Goal: Complete application form

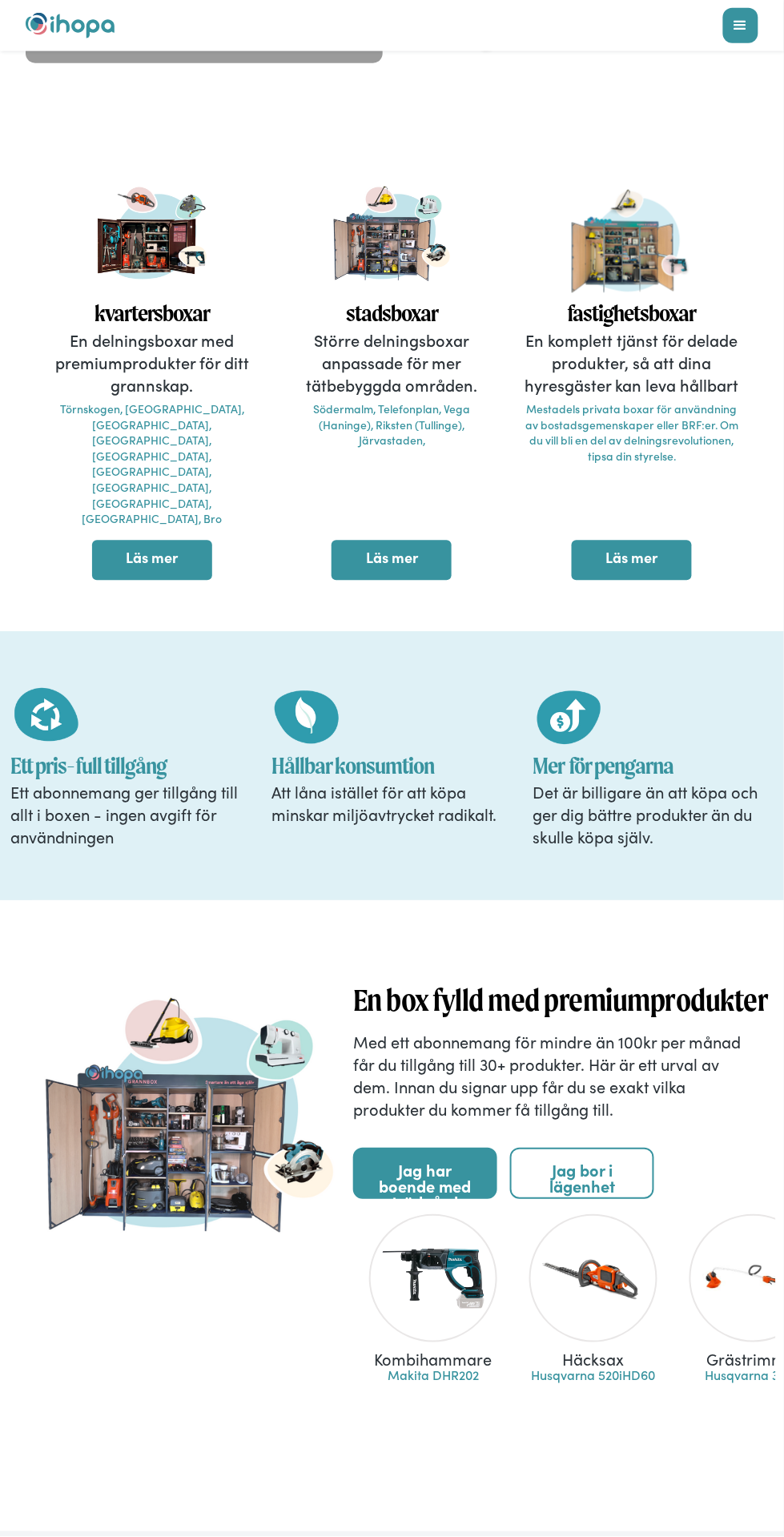
scroll to position [347, 0]
click at [421, 1148] on link "Jag har boende med trädgård" at bounding box center [425, 1173] width 144 height 51
click at [18, 403] on div "Våra kvartersboxar En delningsboxar med premiumprodukter för ditt grannskap. Tö…" at bounding box center [376, 379] width 752 height 402
click at [162, 539] on link "Läs mer" at bounding box center [152, 559] width 121 height 40
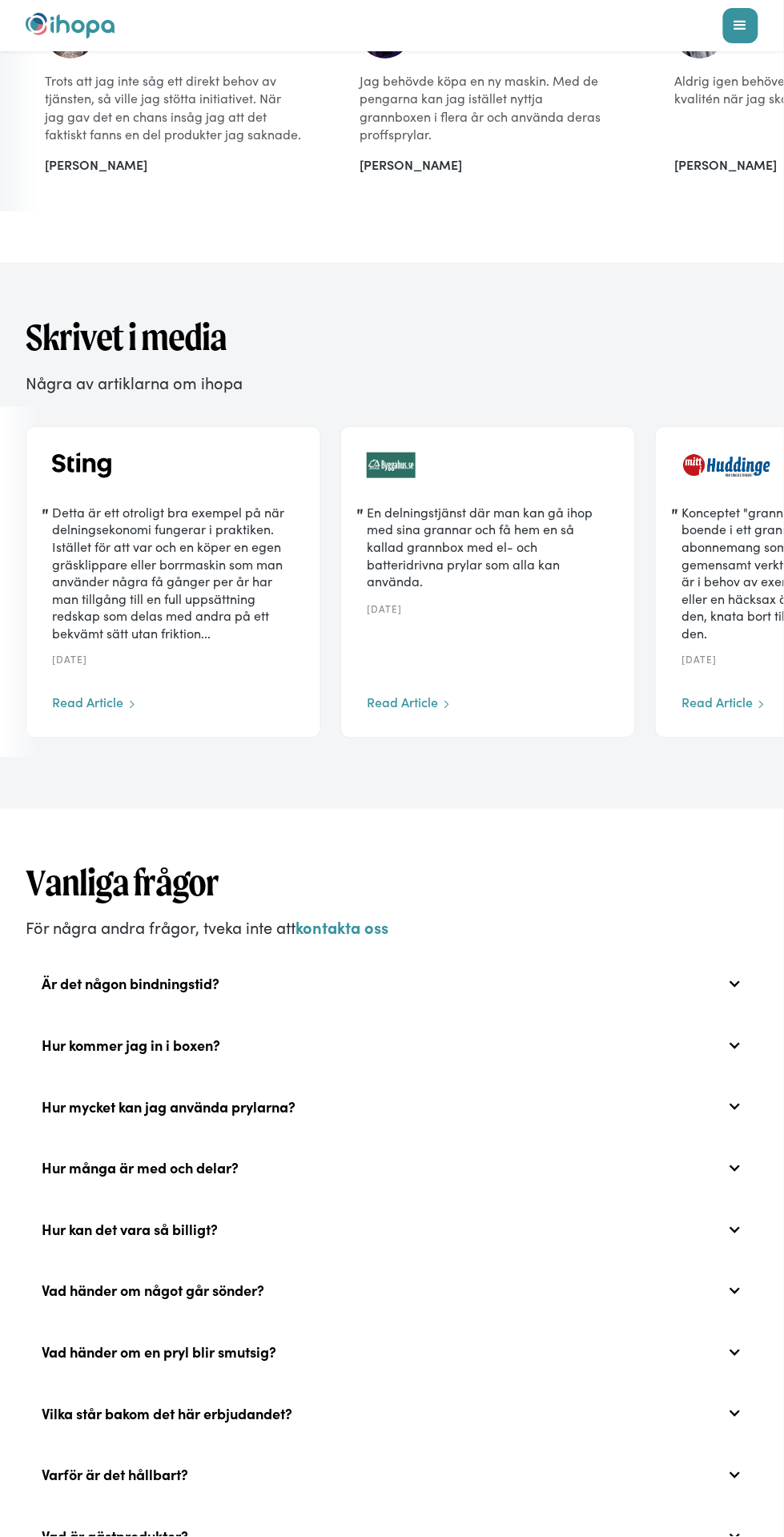
scroll to position [4501, 0]
click at [280, 1142] on div "Hur många är med och delar?" at bounding box center [392, 1168] width 733 height 51
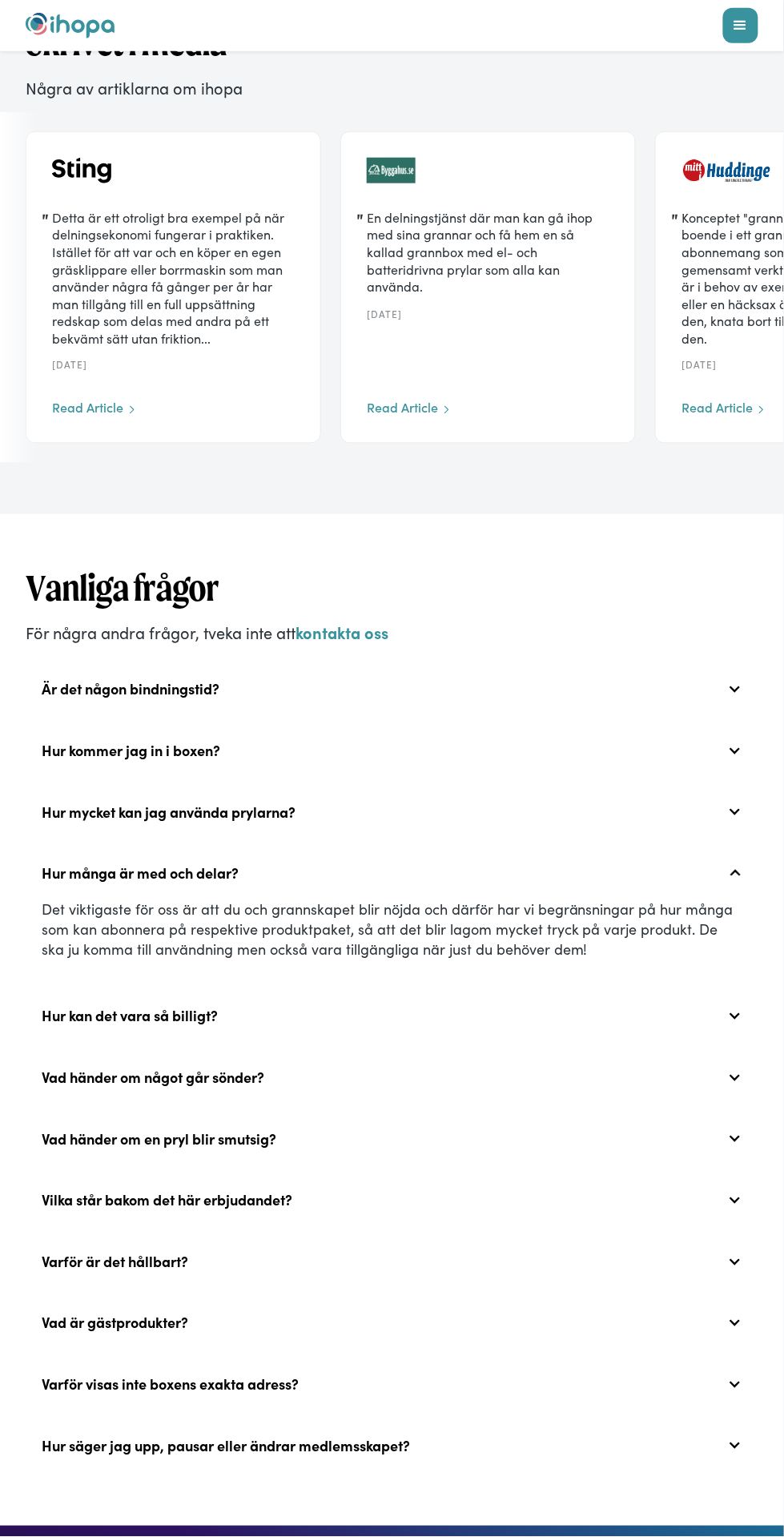
scroll to position [4813, 0]
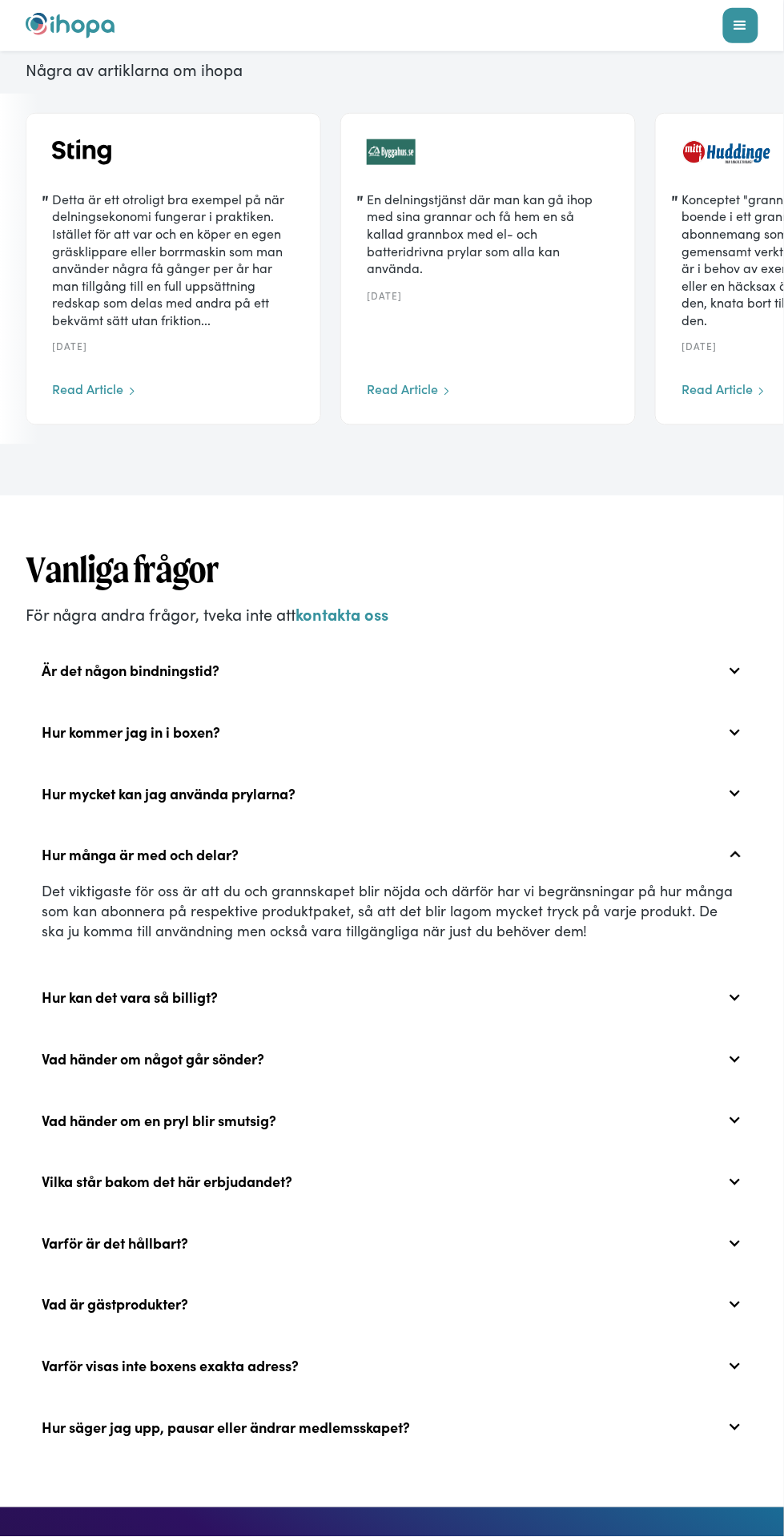
click at [241, 646] on div "Är det någon bindningstid?" at bounding box center [392, 671] width 733 height 51
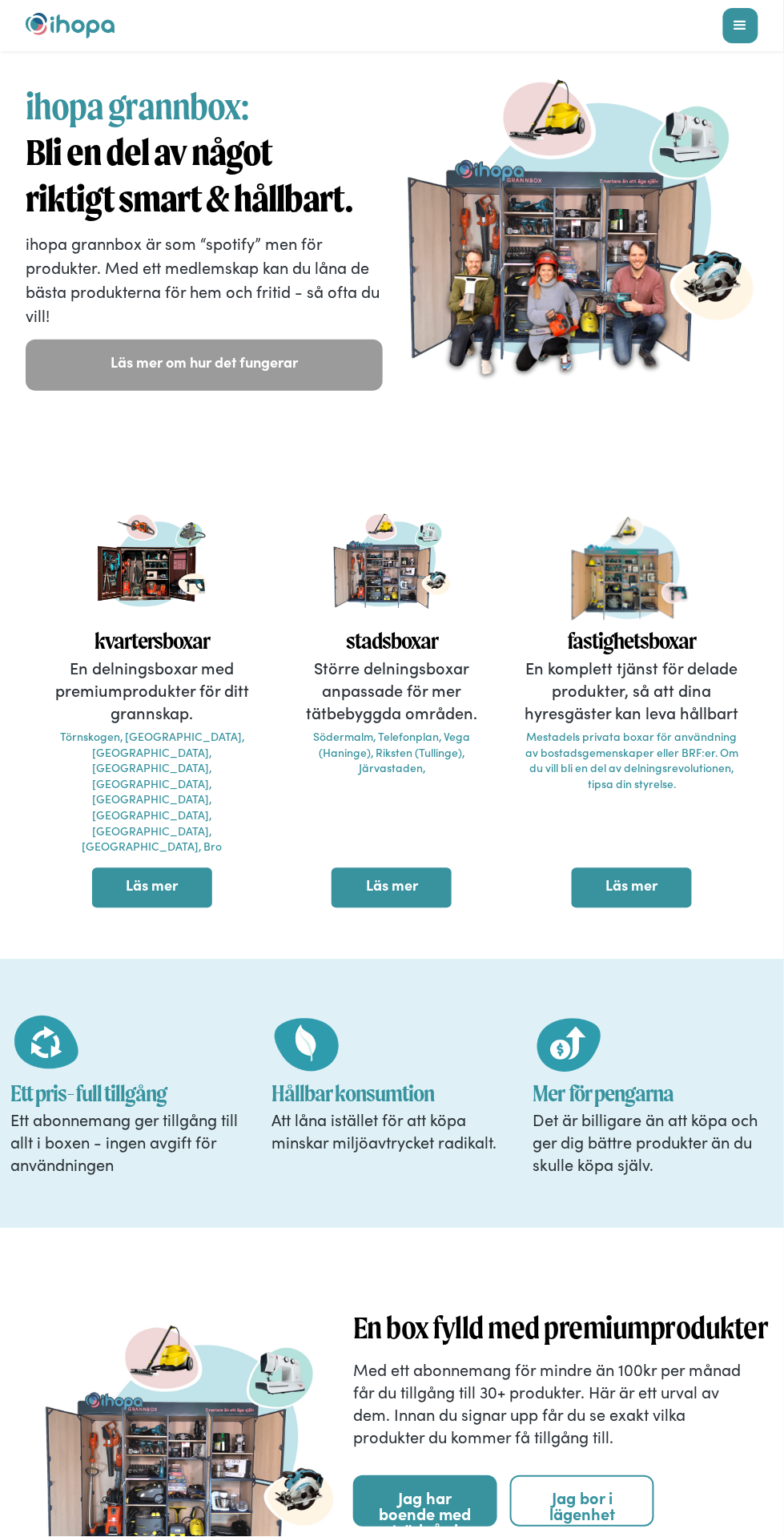
scroll to position [0, 0]
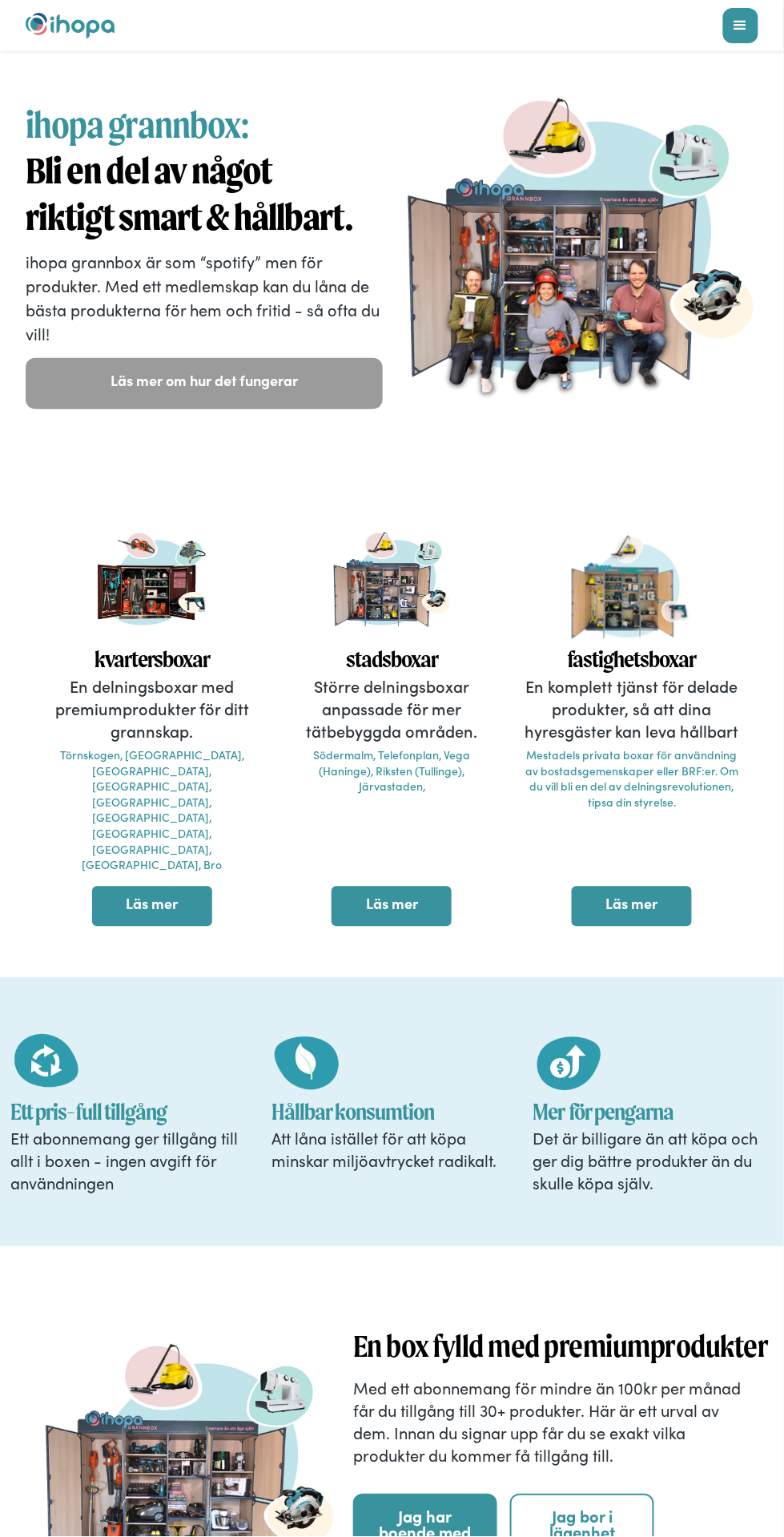
click at [163, 382] on link "Läs mer om hur det fungerar" at bounding box center [204, 384] width 357 height 51
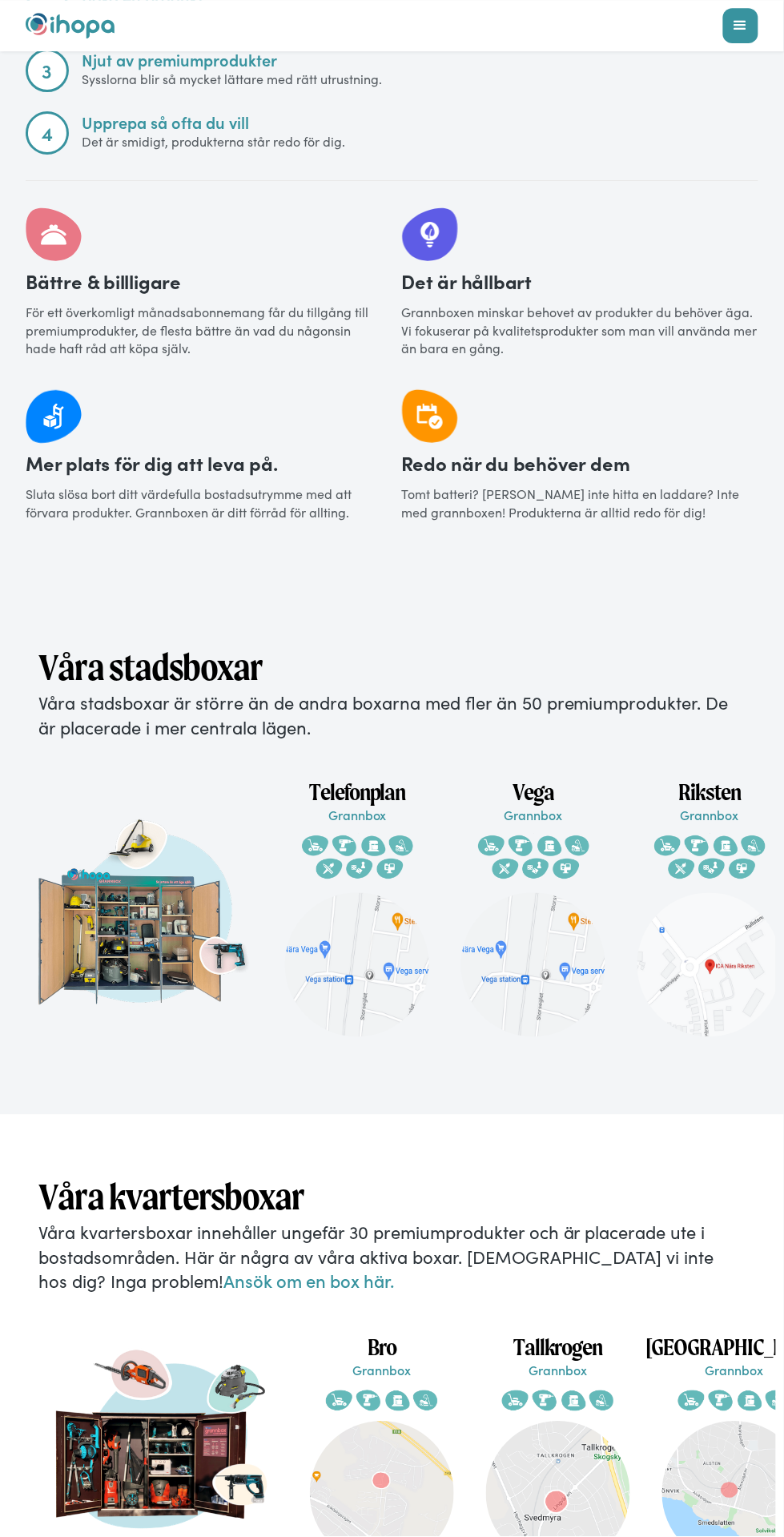
scroll to position [2371, 0]
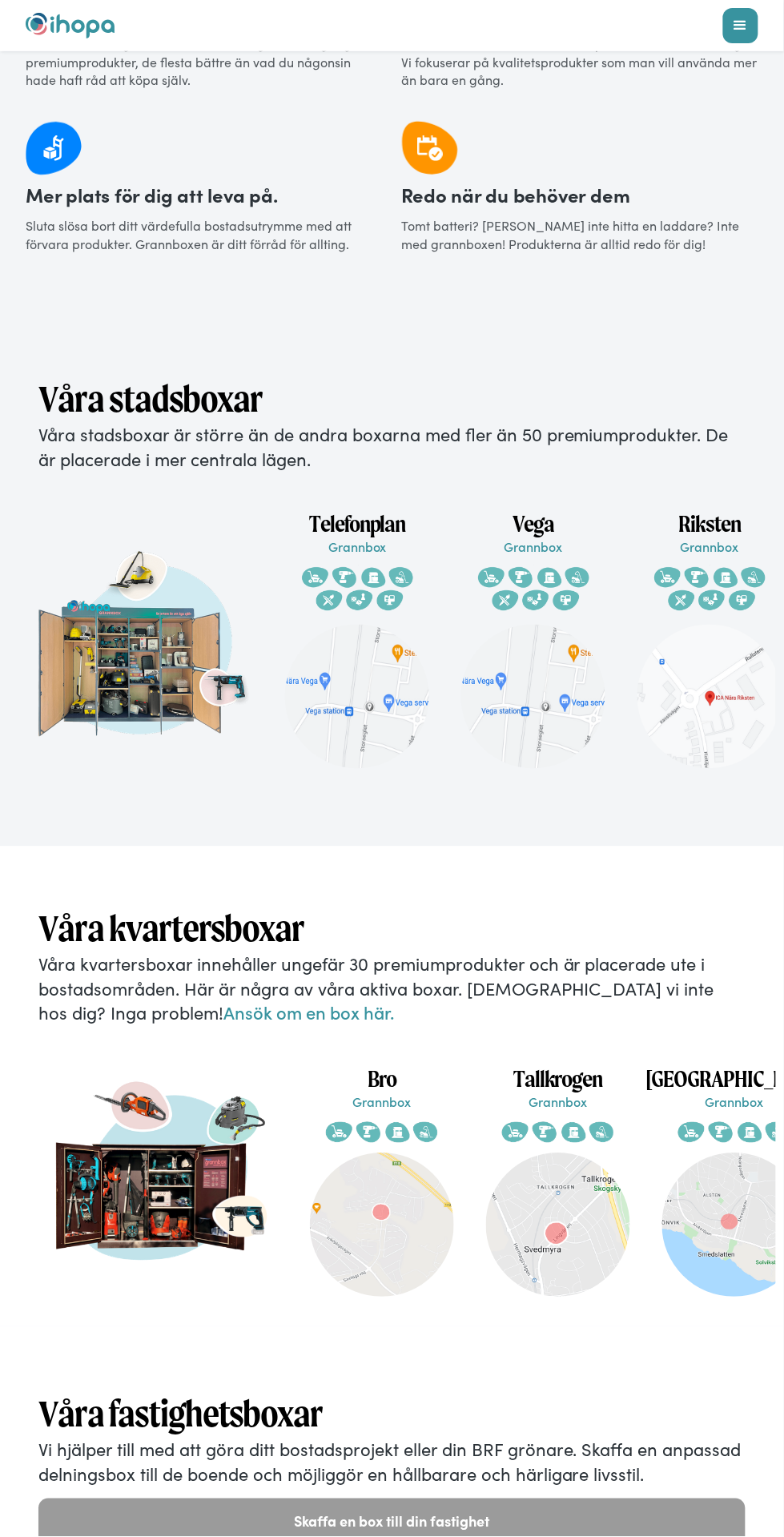
click at [731, 29] on div "menu" at bounding box center [740, 25] width 35 height 35
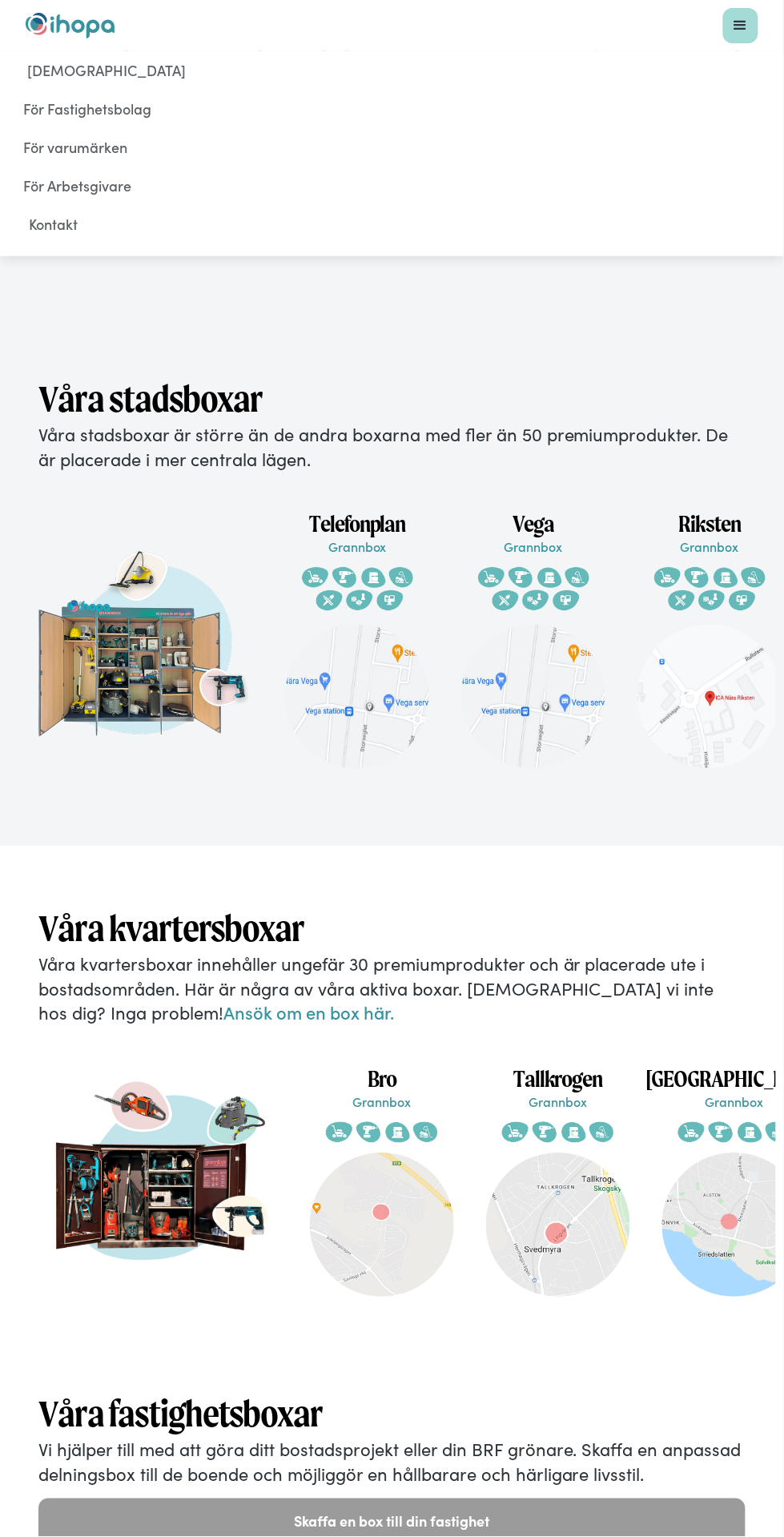
click at [44, 238] on link "Kontakt" at bounding box center [391, 225] width 745 height 35
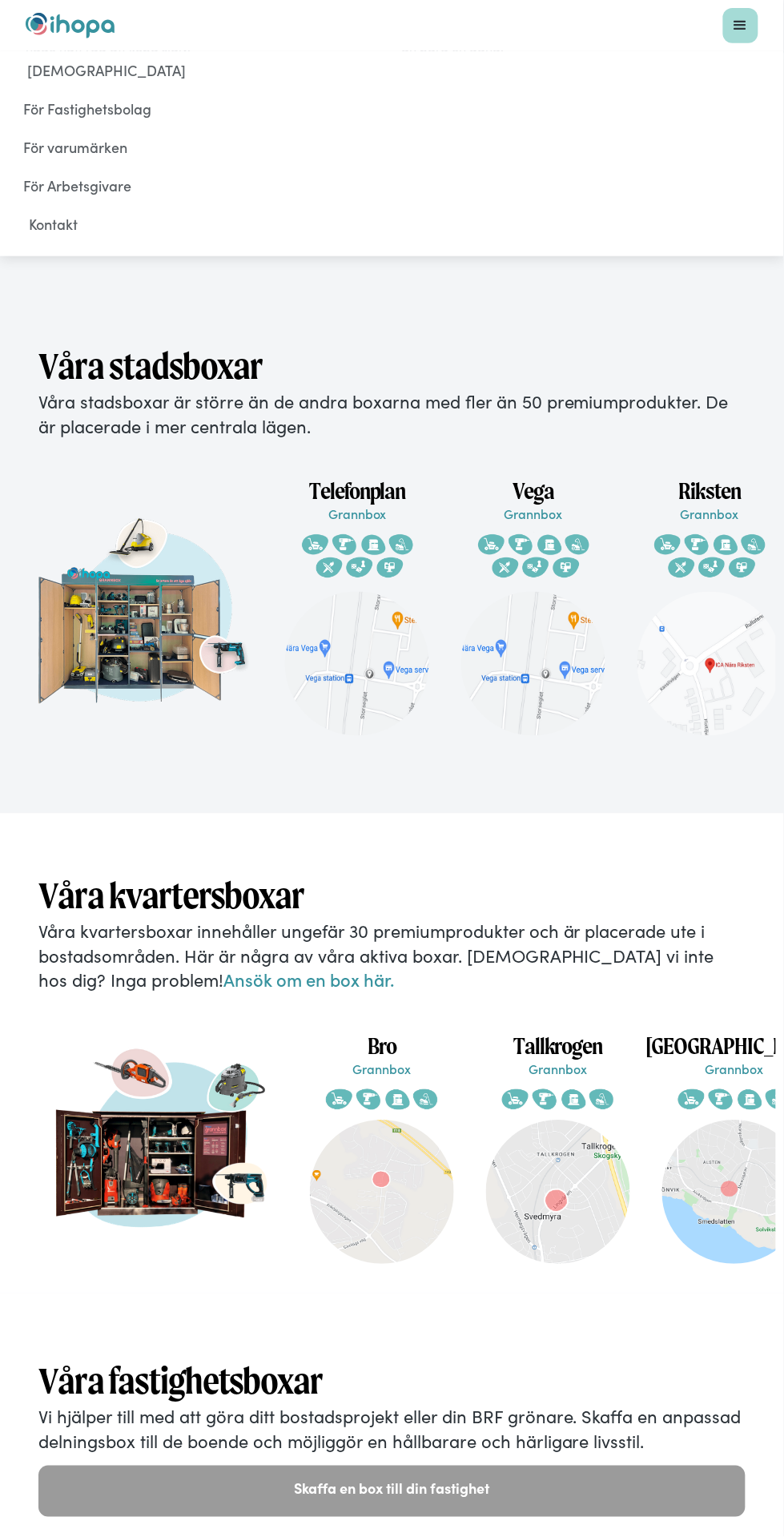
scroll to position [2469, 0]
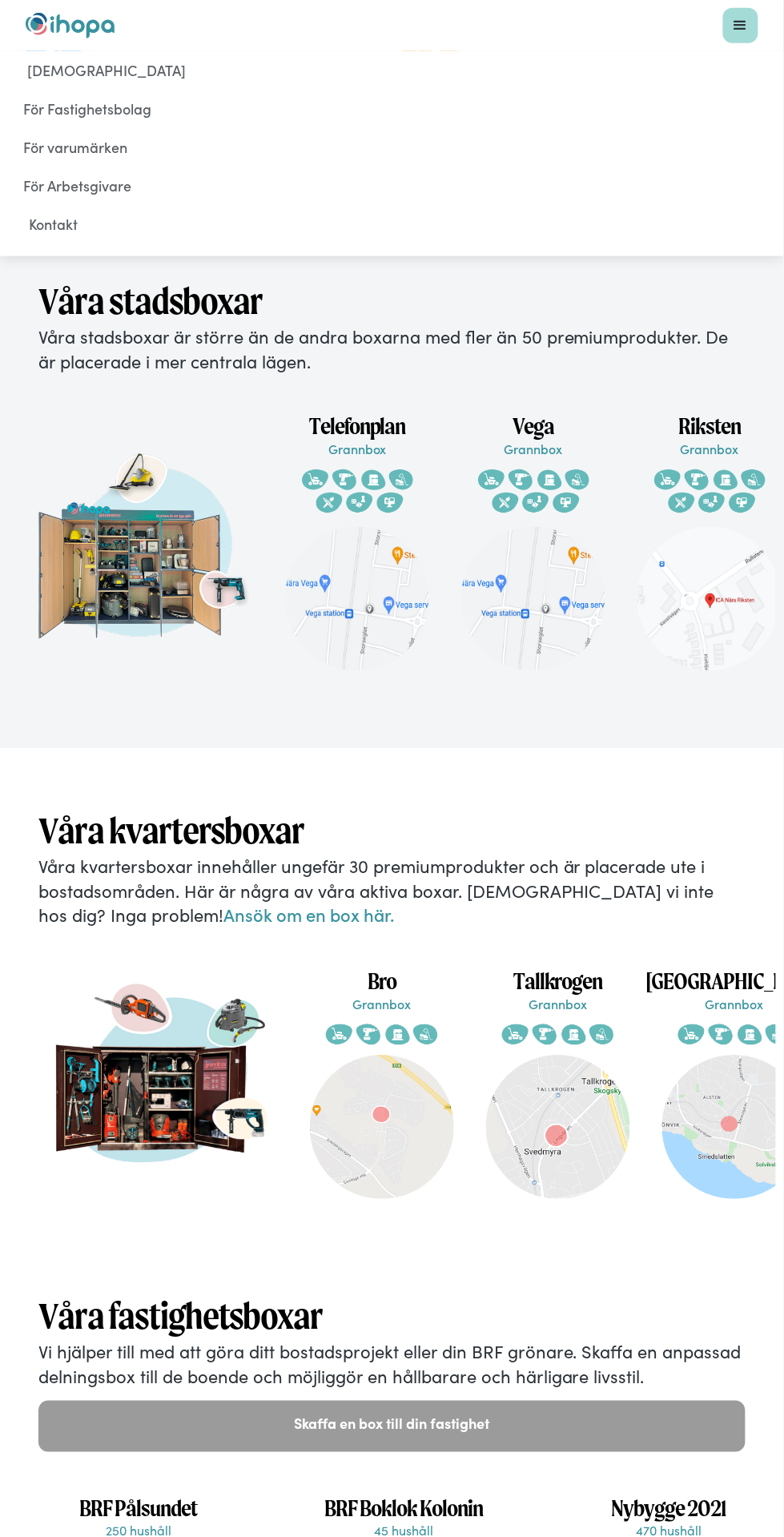
click at [76, 22] on img "home" at bounding box center [70, 25] width 89 height 26
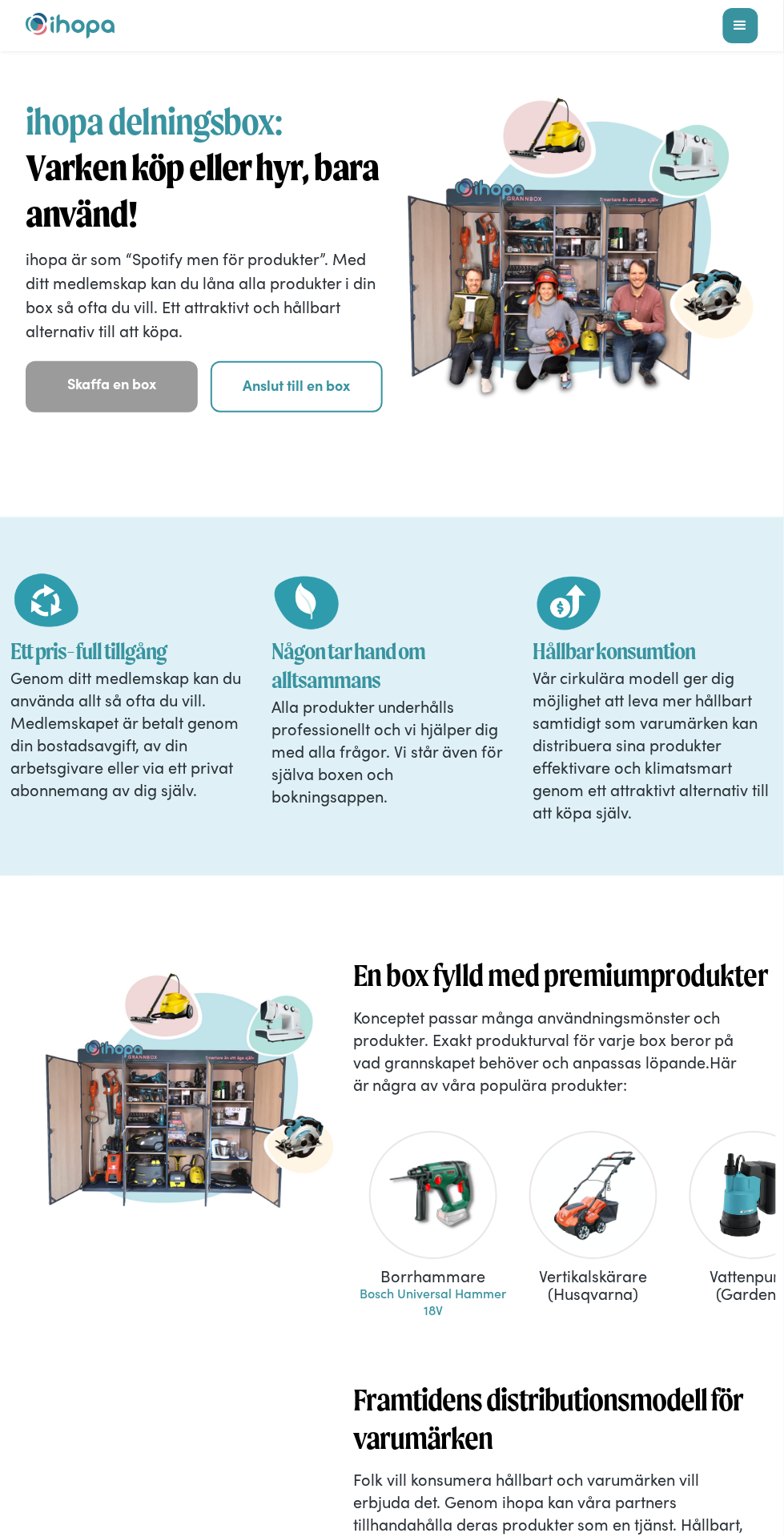
click at [274, 384] on link "Anslut till en box" at bounding box center [296, 386] width 172 height 51
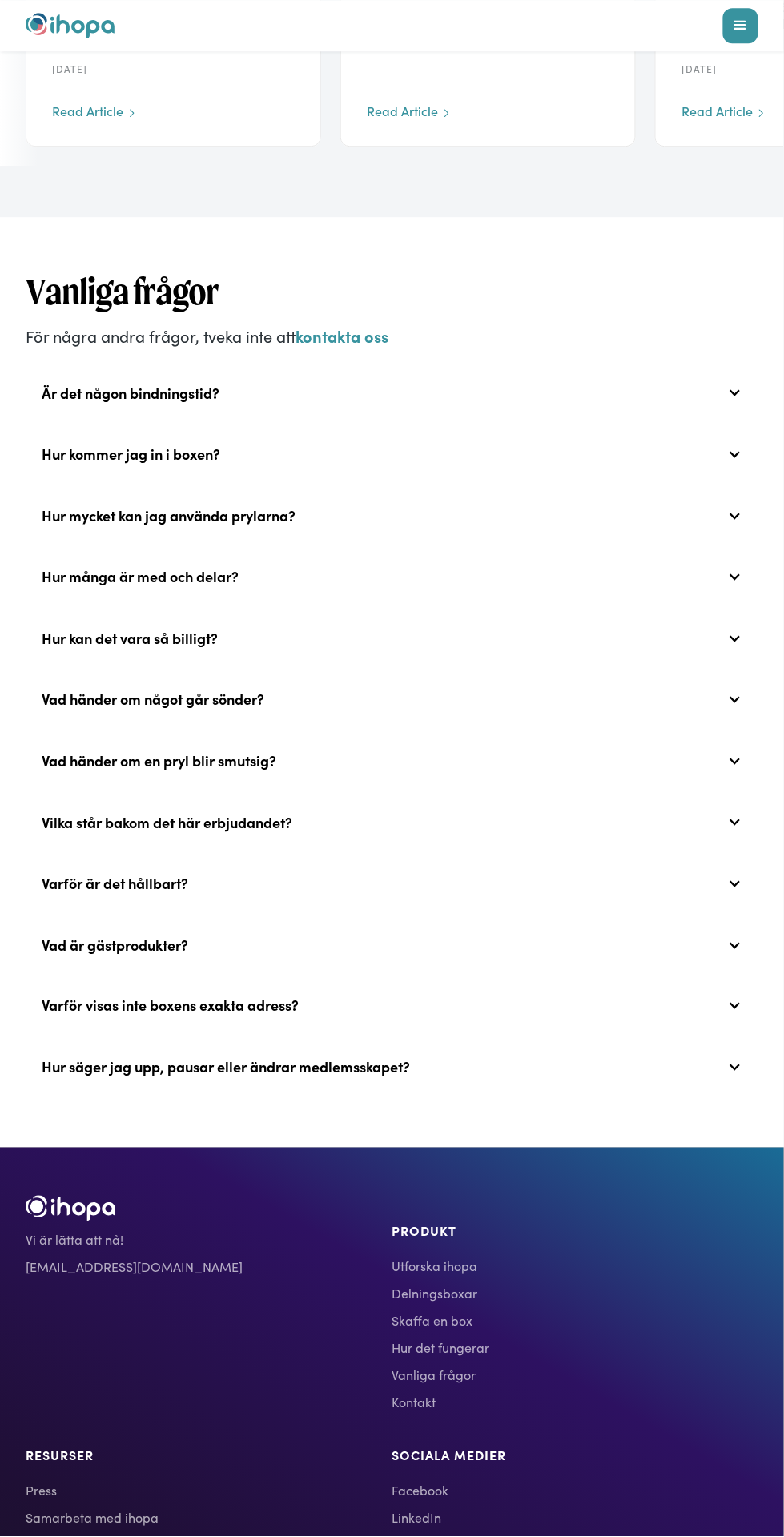
scroll to position [5328, 0]
click at [445, 1283] on link "Delningsboxar" at bounding box center [575, 1292] width 366 height 19
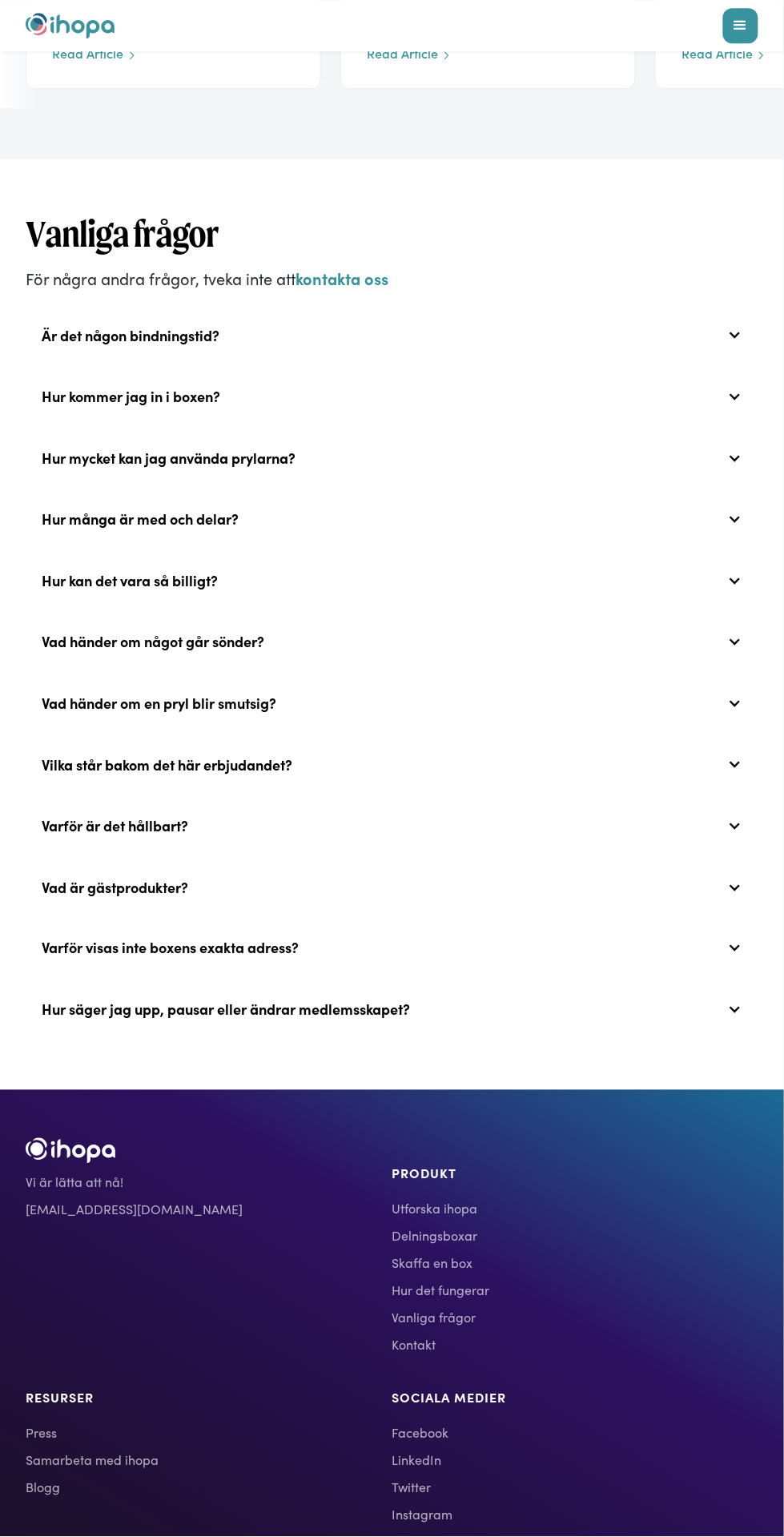
scroll to position [5425, 0]
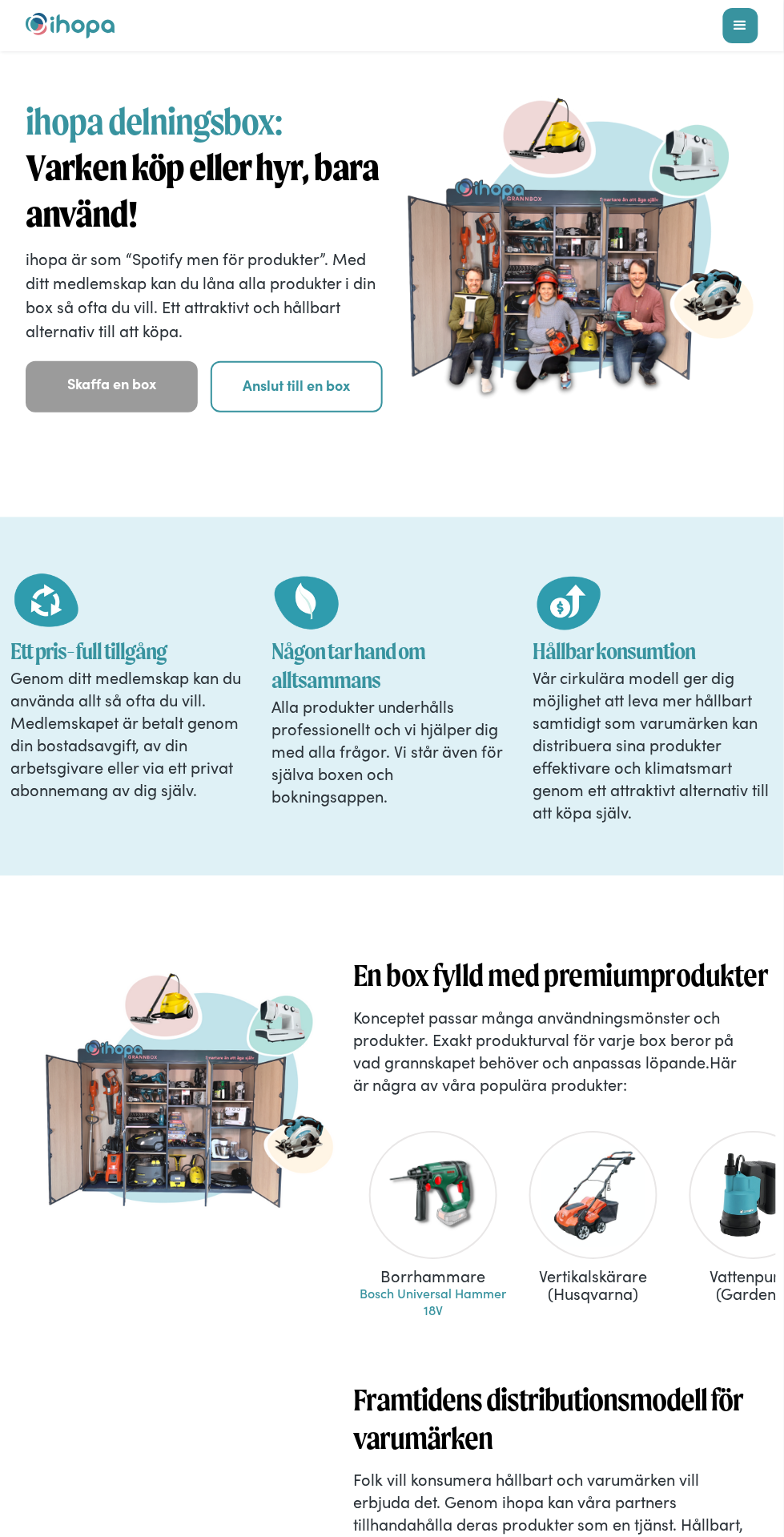
click at [87, 381] on link "Skaffa en box" at bounding box center [111, 386] width 172 height 51
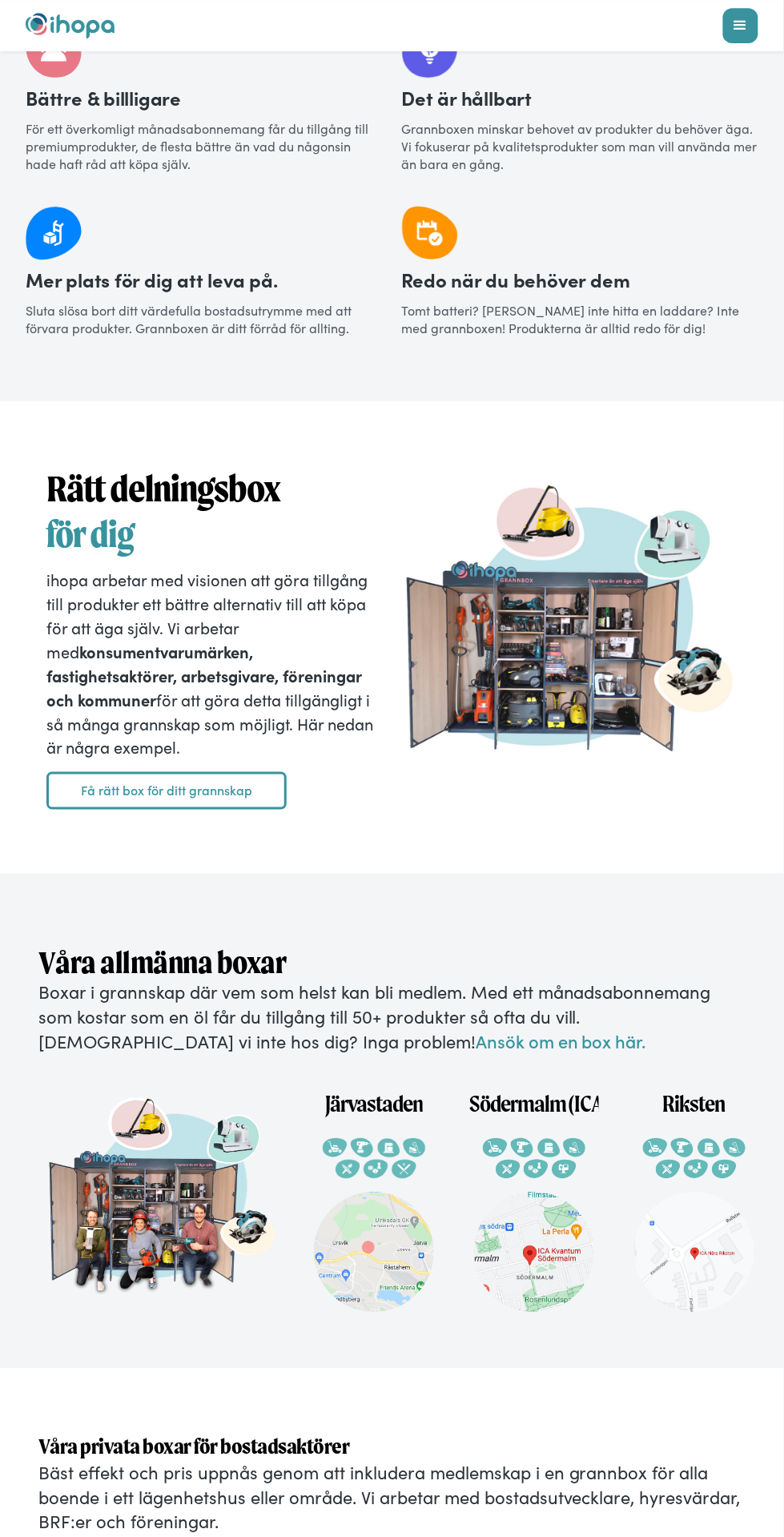
scroll to position [2510, 0]
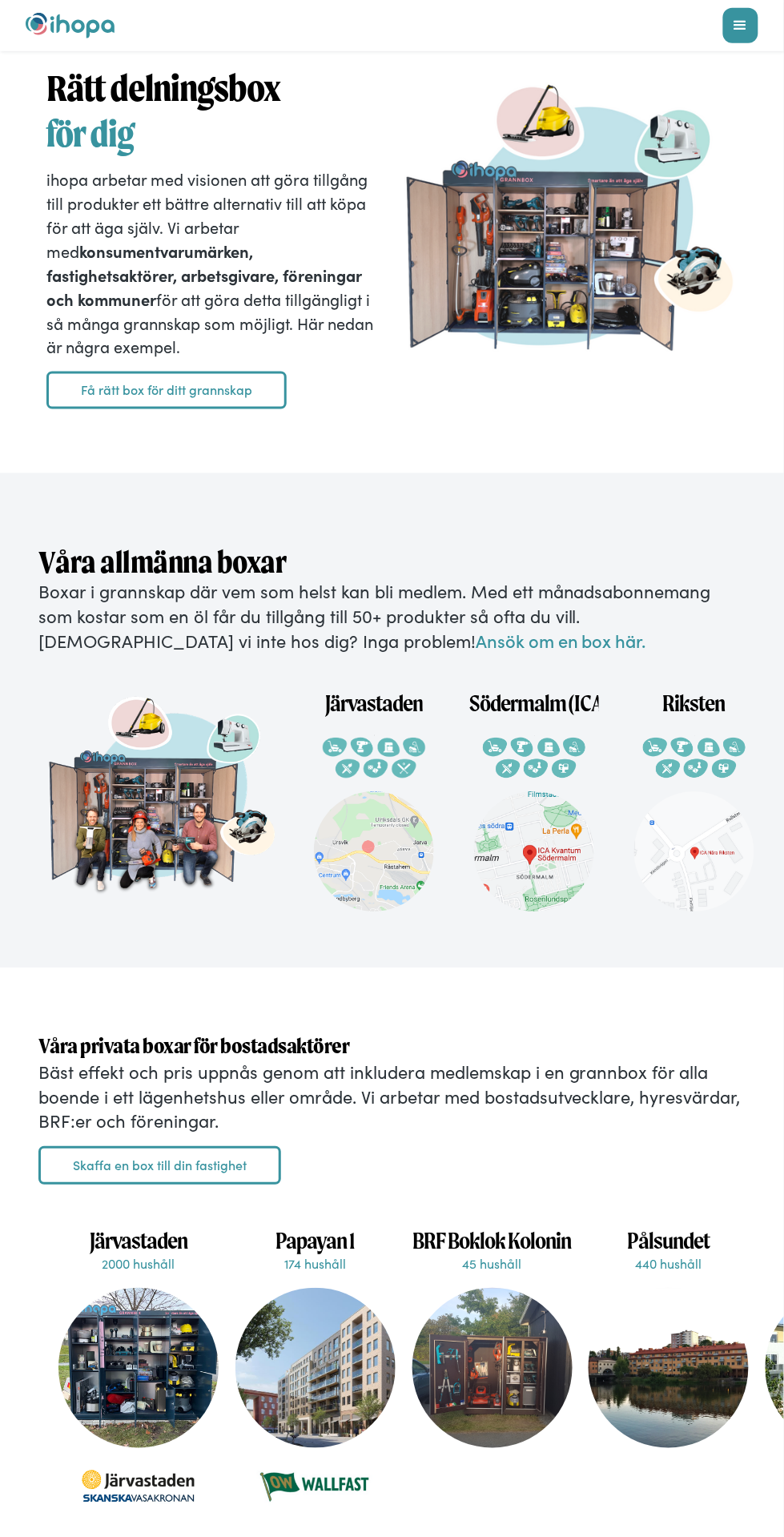
click at [130, 387] on link "Få rätt box för ditt grannskap" at bounding box center [166, 390] width 240 height 38
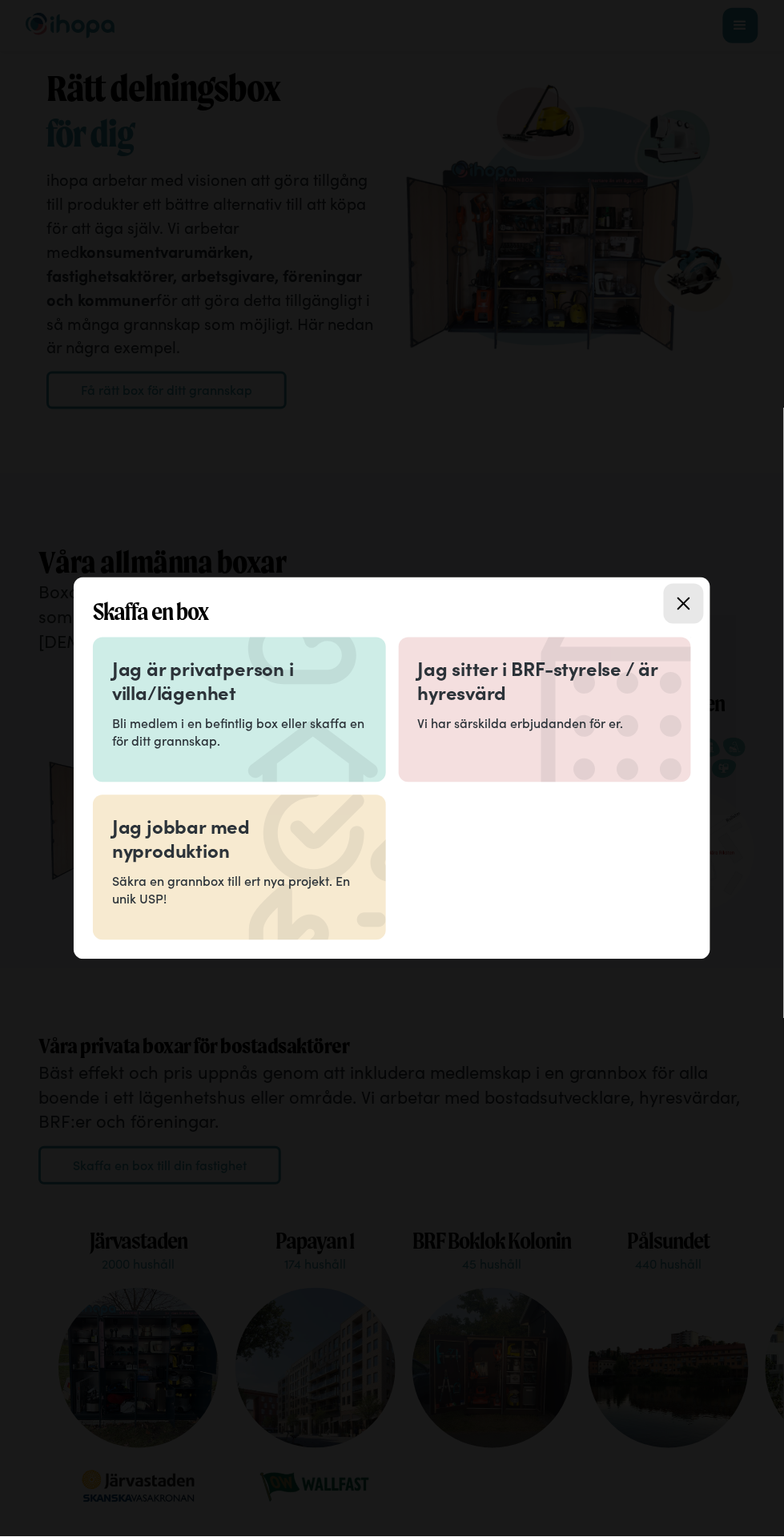
click at [182, 700] on h3 "Jag är privatperson i villa/lägenhet" at bounding box center [239, 681] width 254 height 48
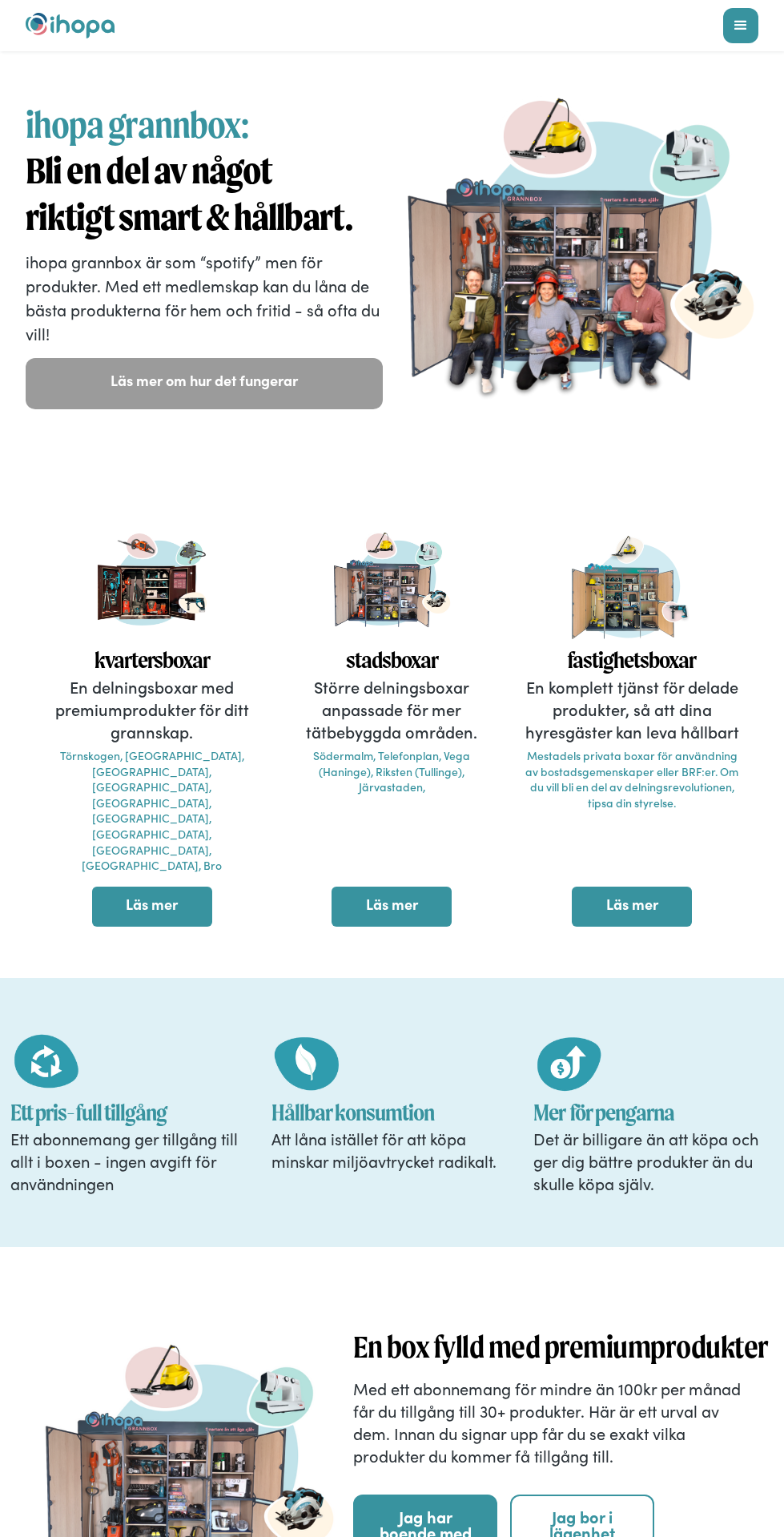
scroll to position [3155, 0]
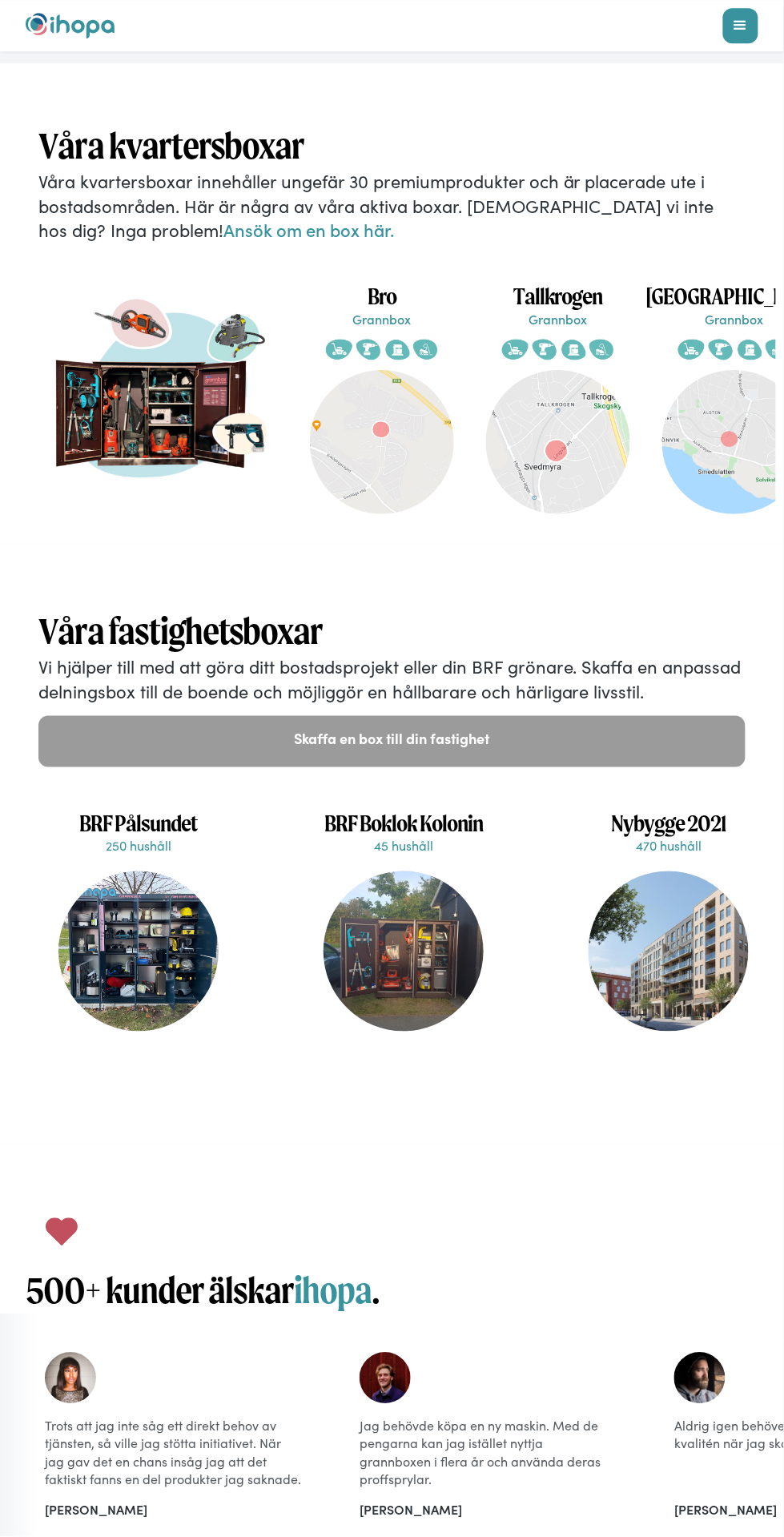
click at [223, 217] on link "Ansök om en box här." at bounding box center [308, 230] width 171 height 25
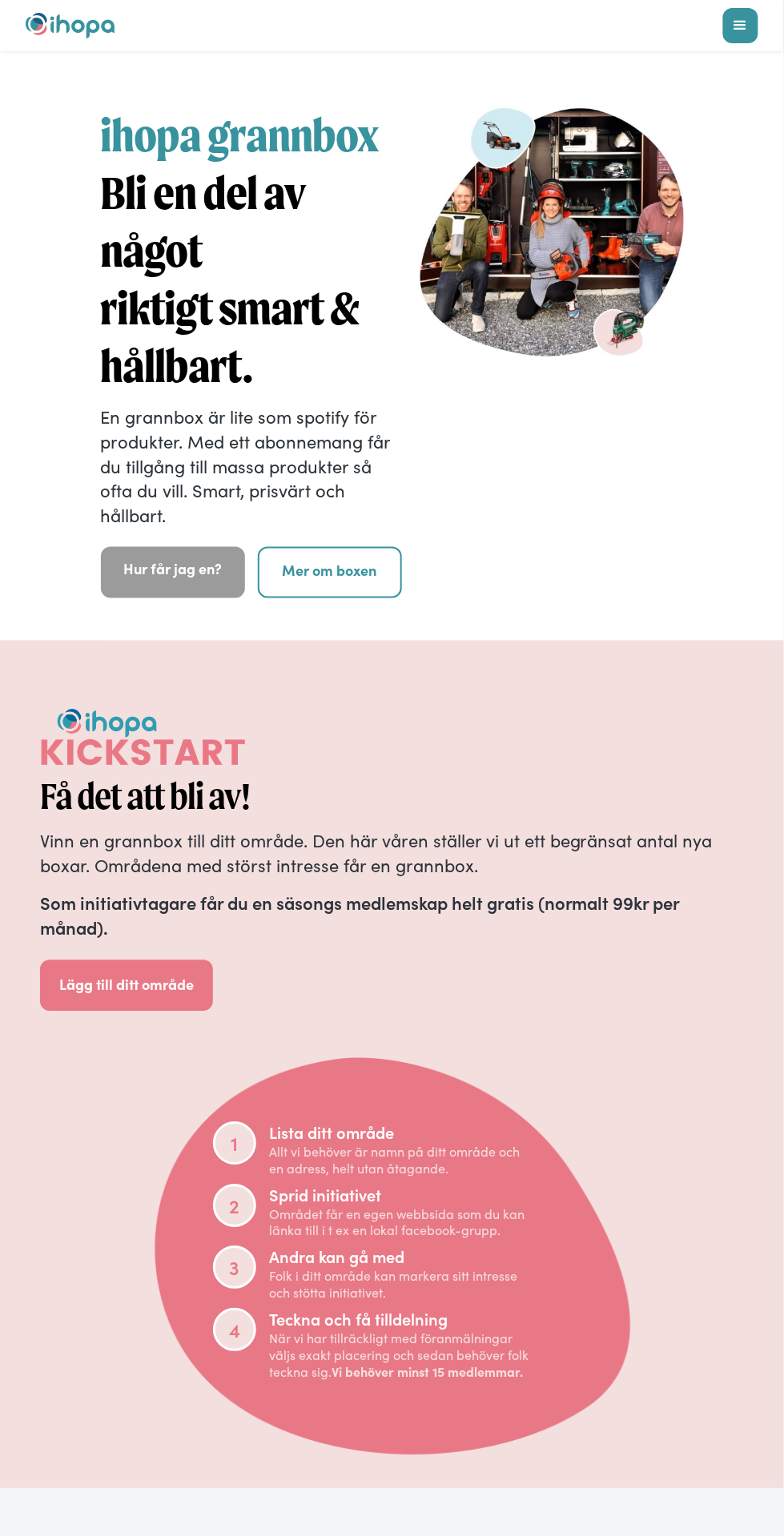
click at [137, 981] on link "Lägg till ditt område" at bounding box center [126, 985] width 173 height 51
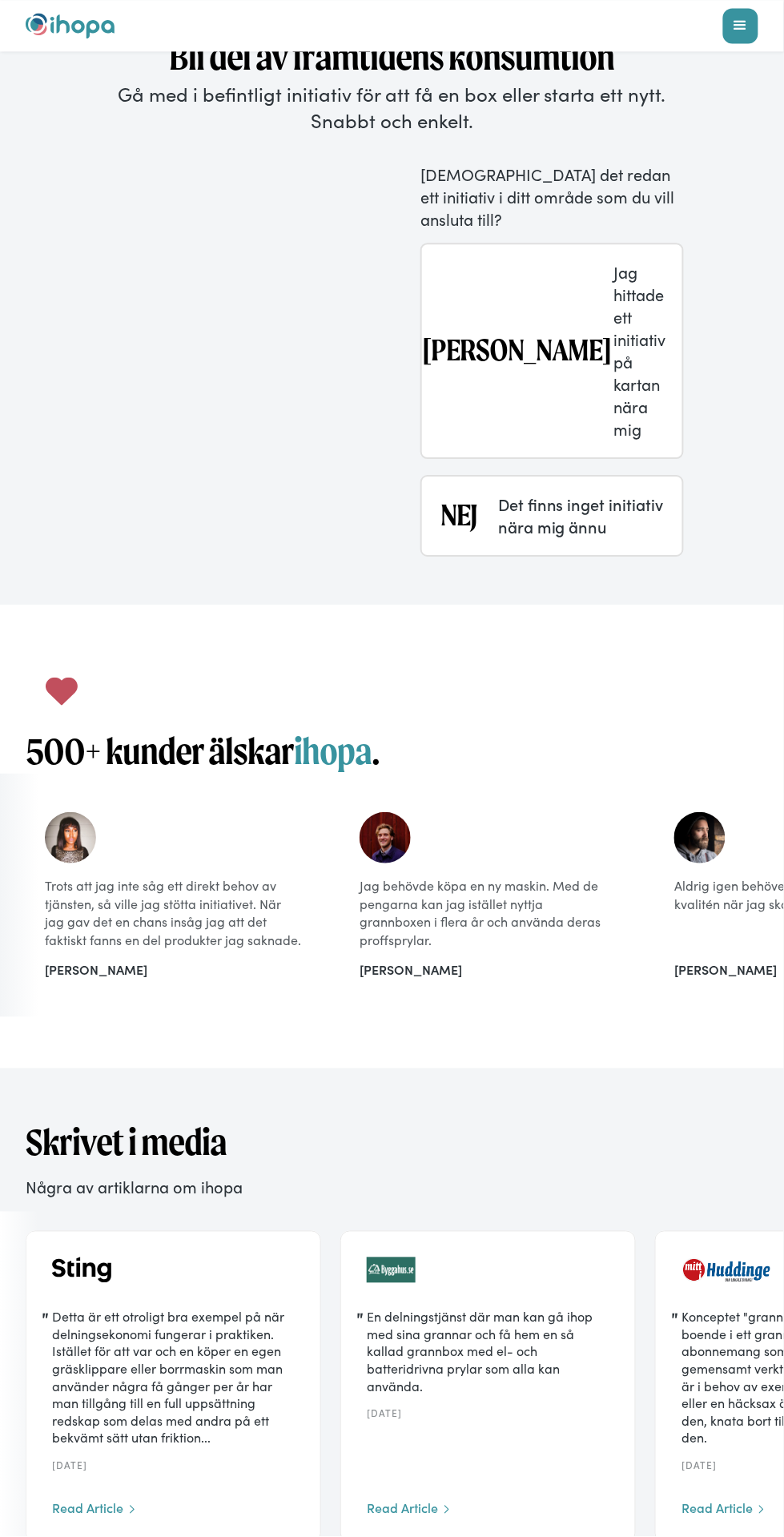
scroll to position [2929, 0]
click at [486, 486] on div "NEJ Det finns inget initiativ nära mig ännu" at bounding box center [551, 514] width 259 height 56
